Goal: Task Accomplishment & Management: Manage account settings

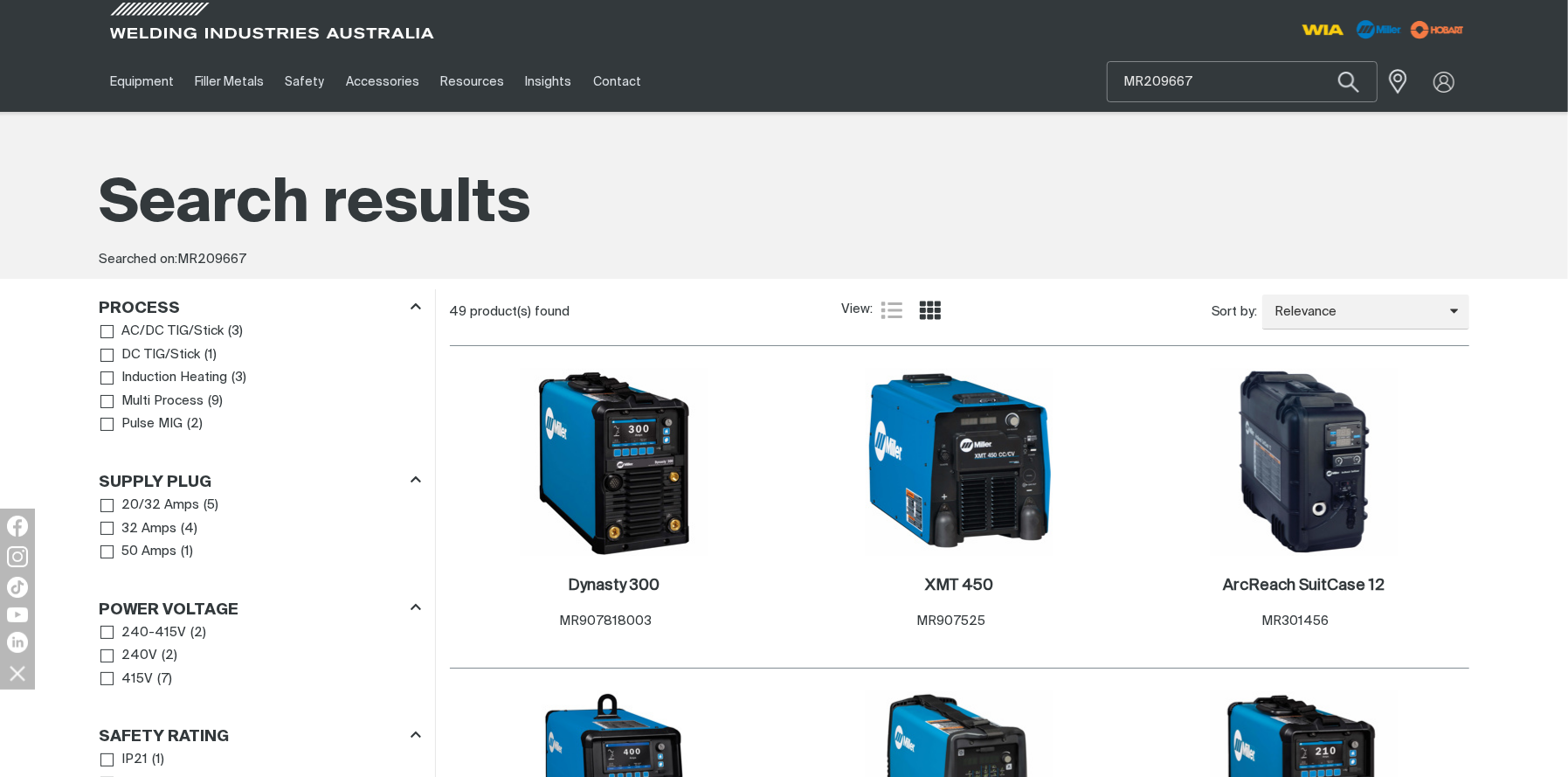
drag, startPoint x: 1219, startPoint y: 76, endPoint x: 1037, endPoint y: 57, distance: 183.0
click at [1037, 55] on div "Equipment Stick Welders TIG Welders MIG Welders Multi-Process Welders Engine Dr…" at bounding box center [784, 82] width 1370 height 60
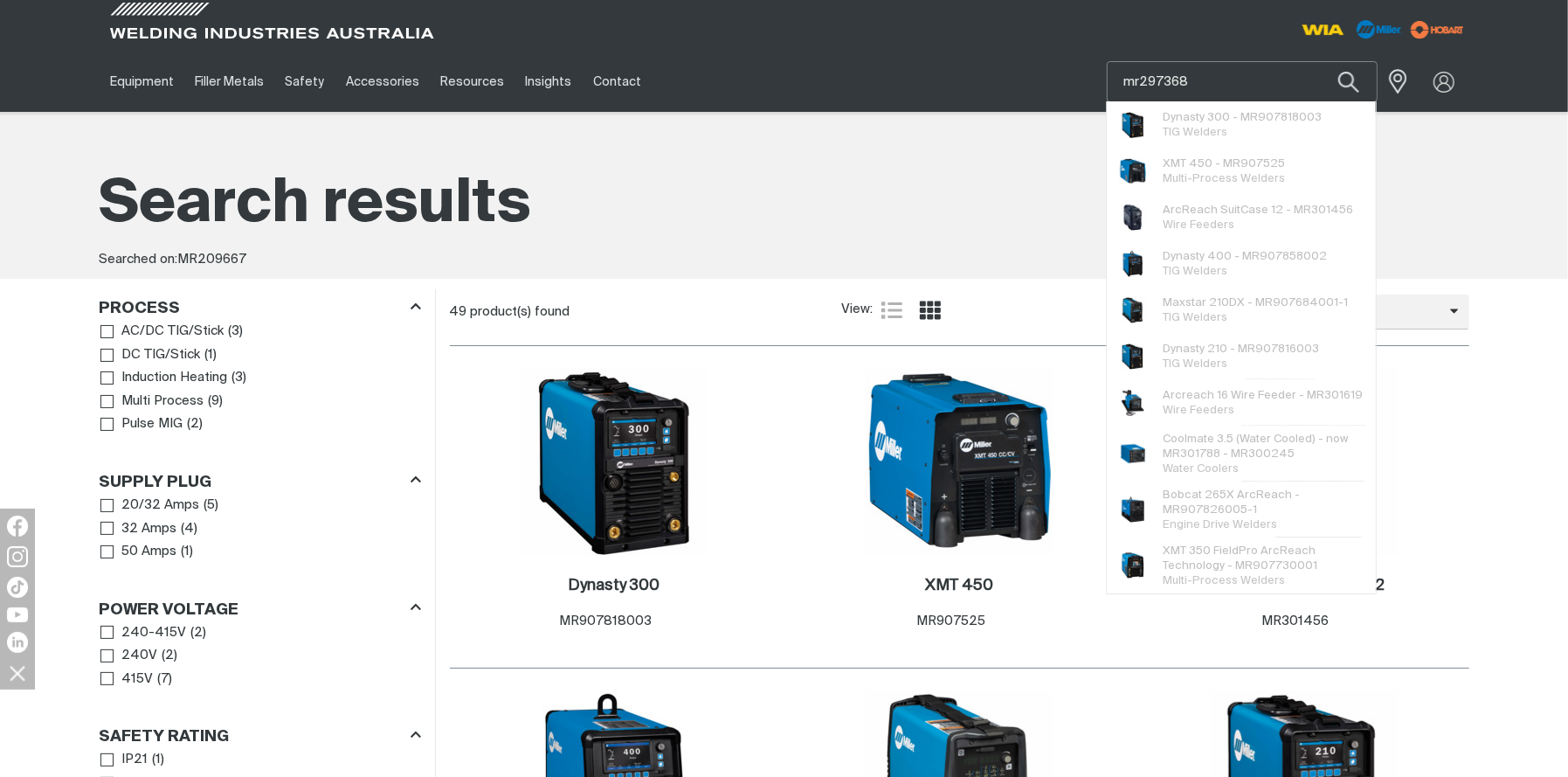
type input "mr297368"
click at [1319, 61] on button "Search products" at bounding box center [1348, 81] width 59 height 41
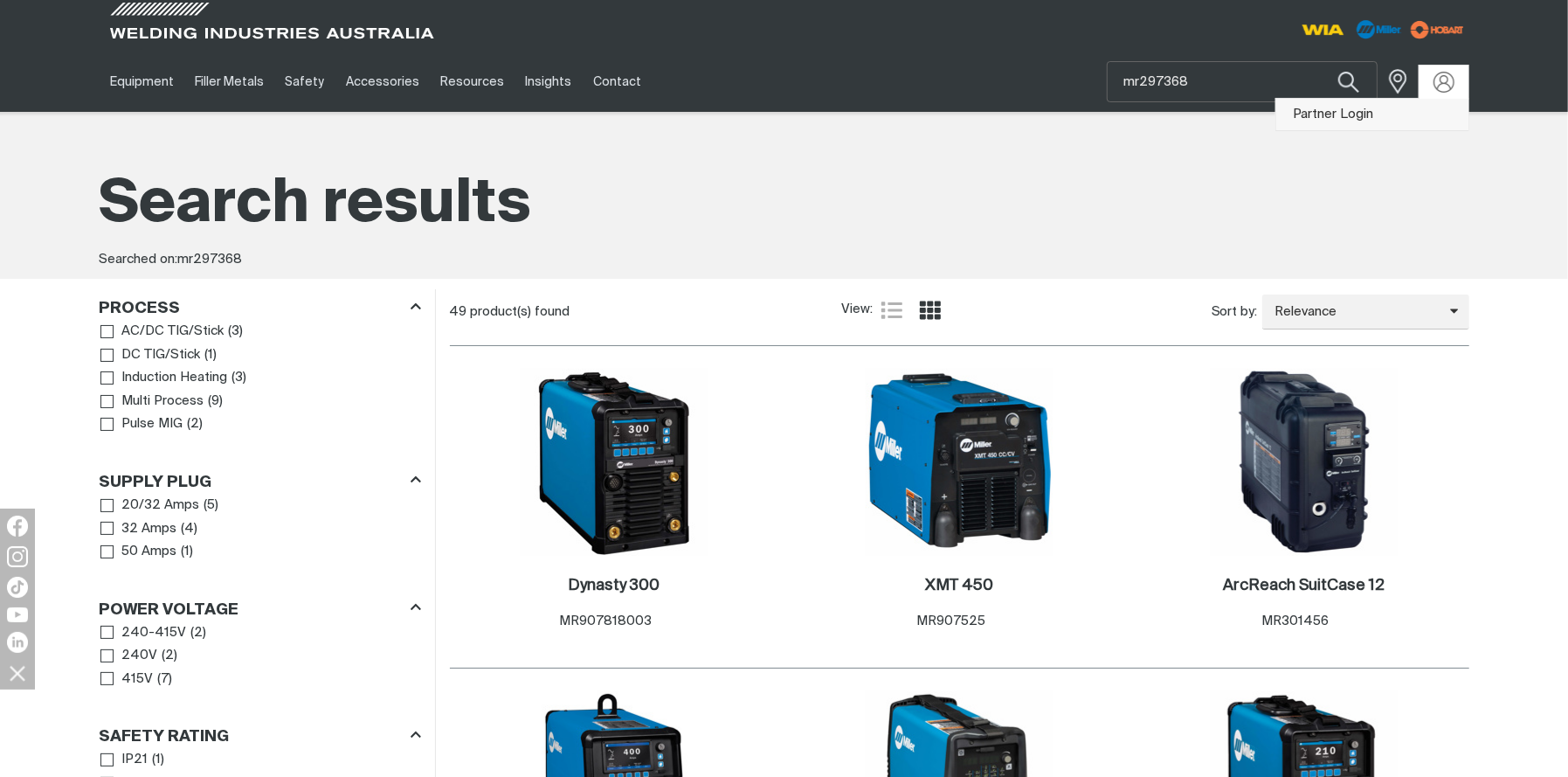
click at [1402, 114] on link "Partner Login" at bounding box center [1373, 115] width 193 height 32
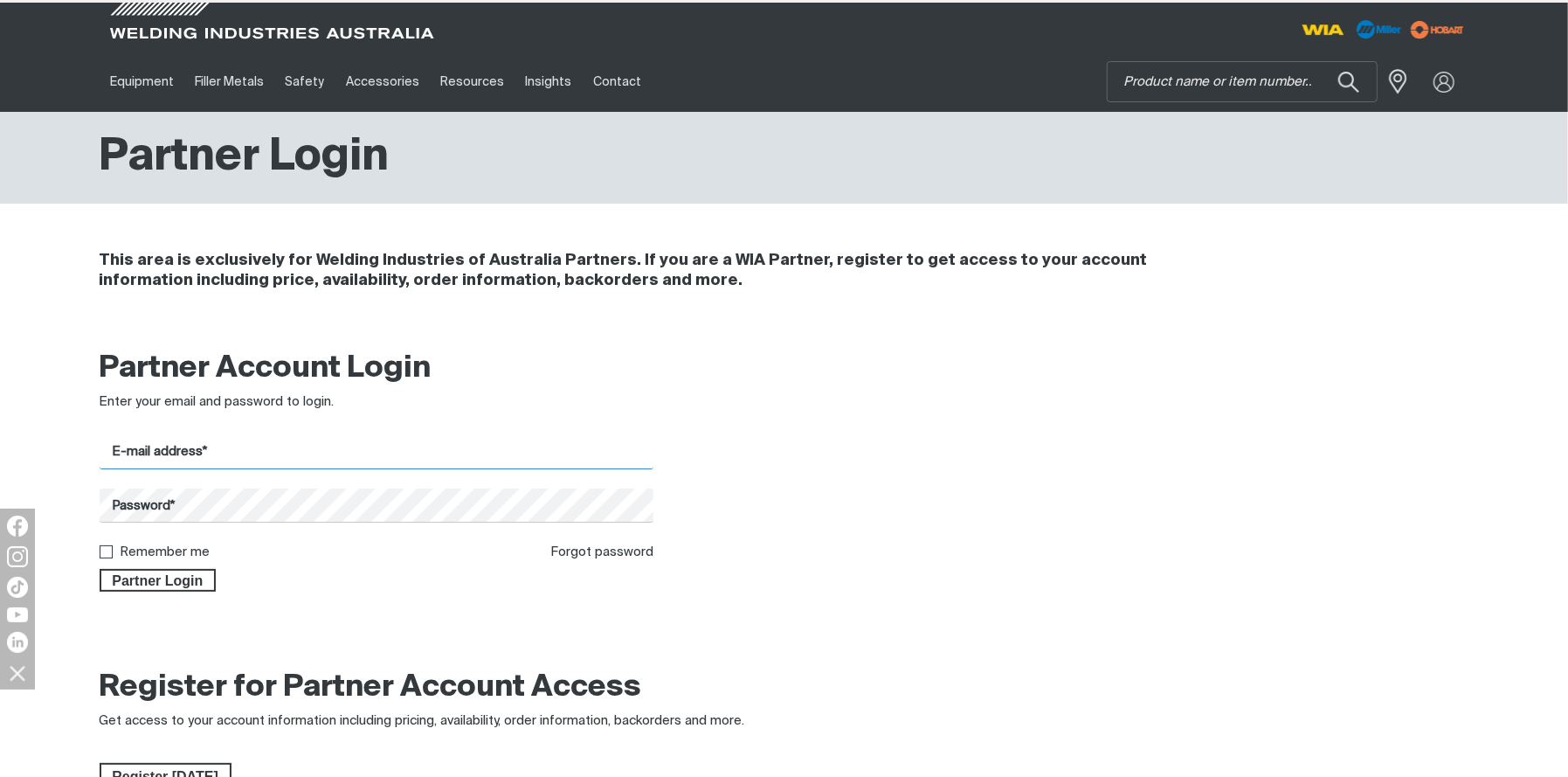
type input "[EMAIL_ADDRESS][DOMAIN_NAME]"
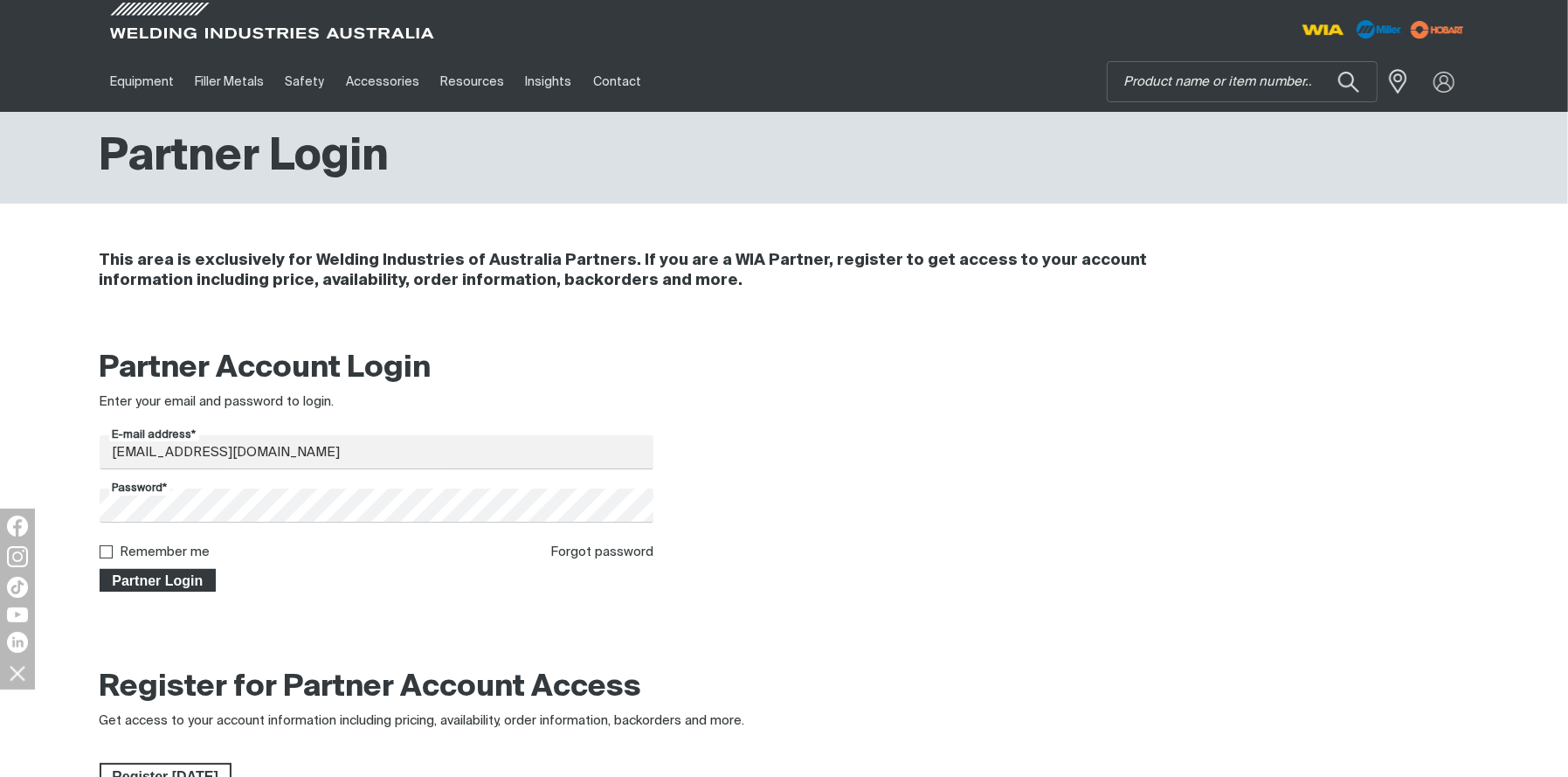
click at [158, 573] on span "Partner Login" at bounding box center [158, 580] width 113 height 23
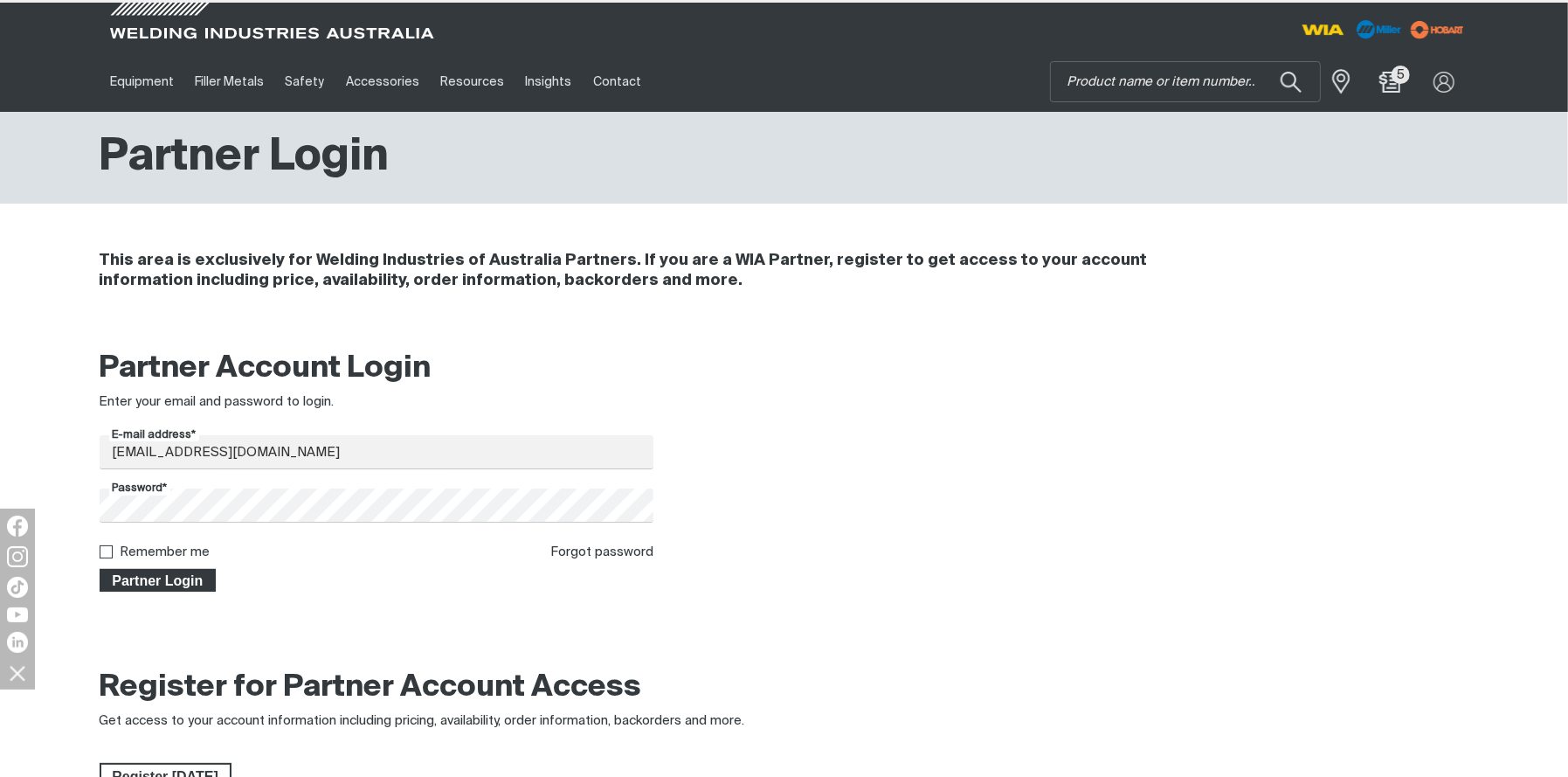
type input "mr297368"
